Goal: Check status: Check status

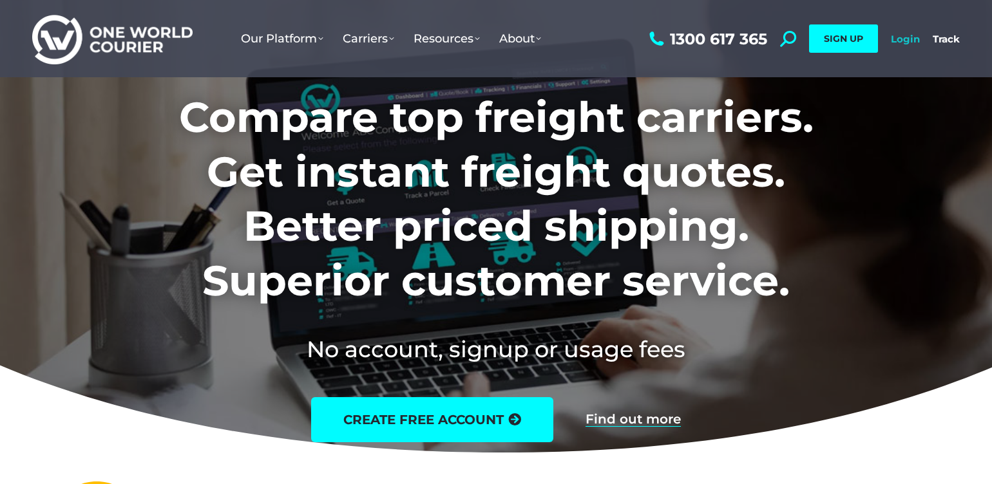
click at [910, 36] on link "Login" at bounding box center [905, 39] width 29 height 12
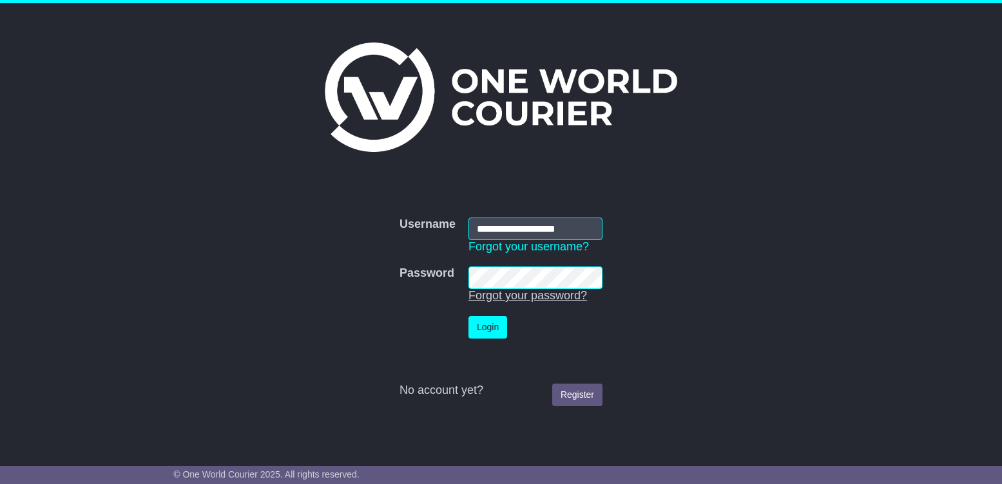
type input "**********"
click at [495, 323] on button "Login" at bounding box center [487, 327] width 39 height 23
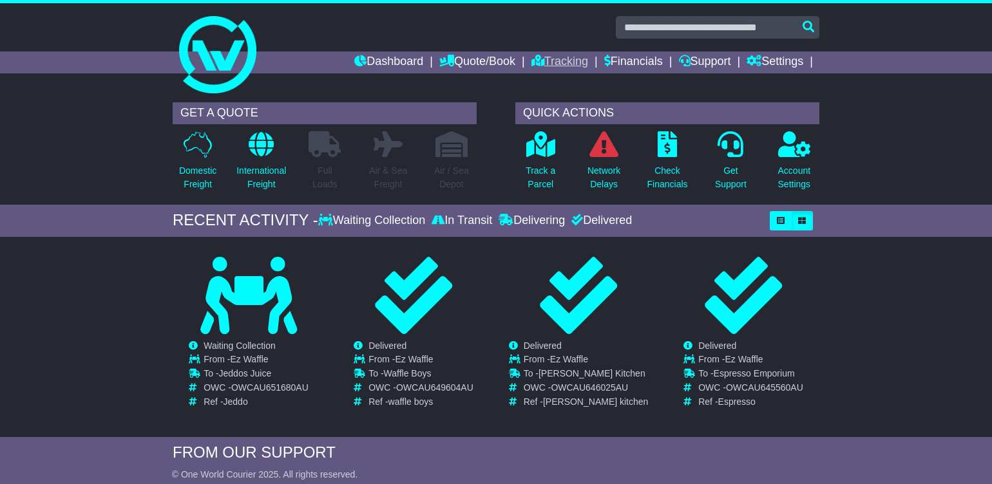
click at [559, 64] on link "Tracking" at bounding box center [559, 63] width 57 height 22
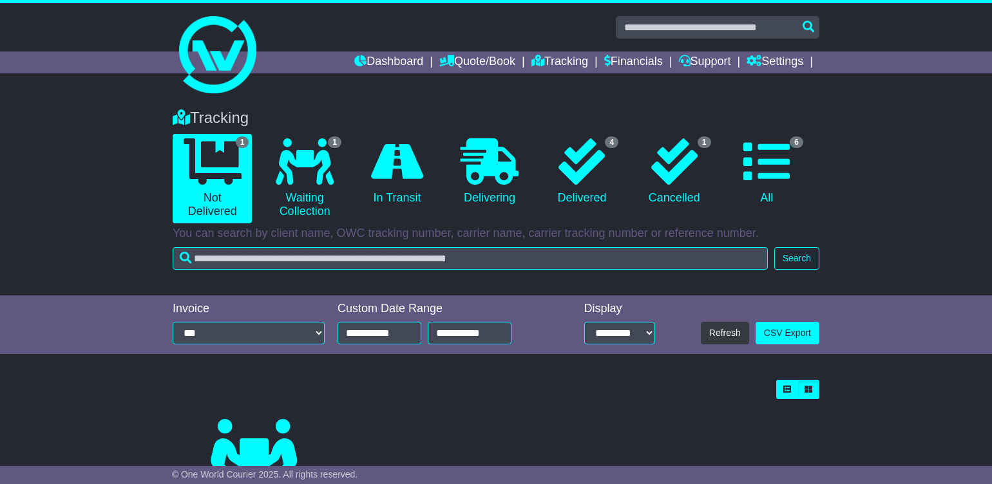
scroll to position [136, 0]
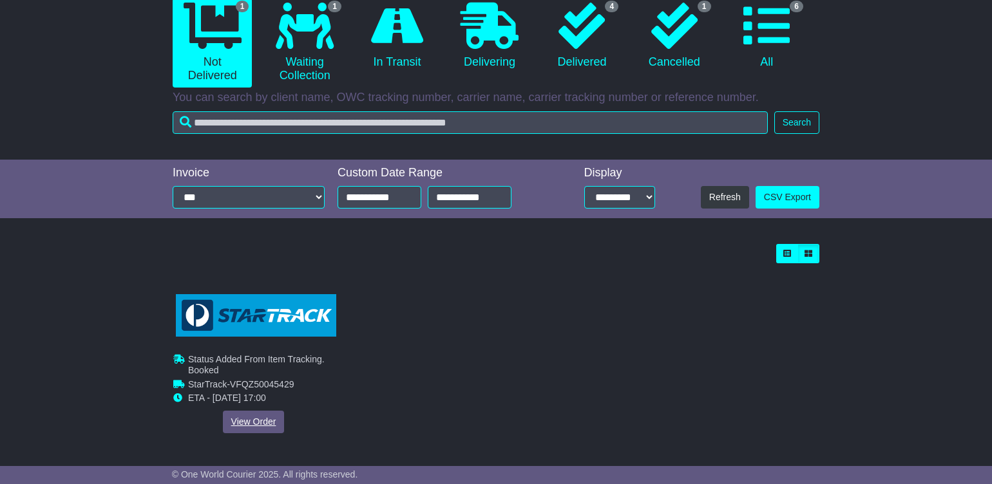
click at [254, 420] on link "View Order" at bounding box center [254, 422] width 62 height 23
